Goal: Navigation & Orientation: Find specific page/section

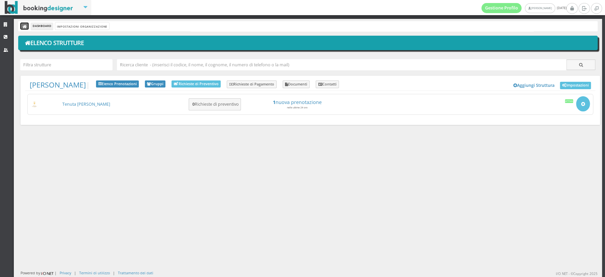
click at [25, 25] on icon at bounding box center [25, 27] width 5 height 5
click at [585, 5] on icon at bounding box center [584, 8] width 5 height 7
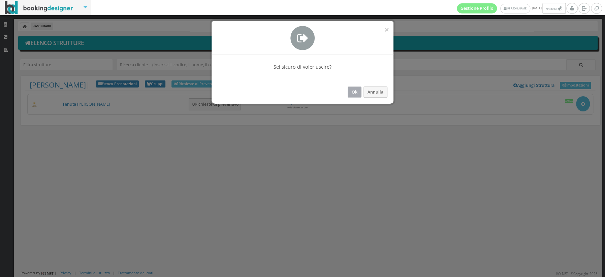
click at [355, 90] on button "Ok" at bounding box center [355, 92] width 14 height 11
